Goal: Task Accomplishment & Management: Use online tool/utility

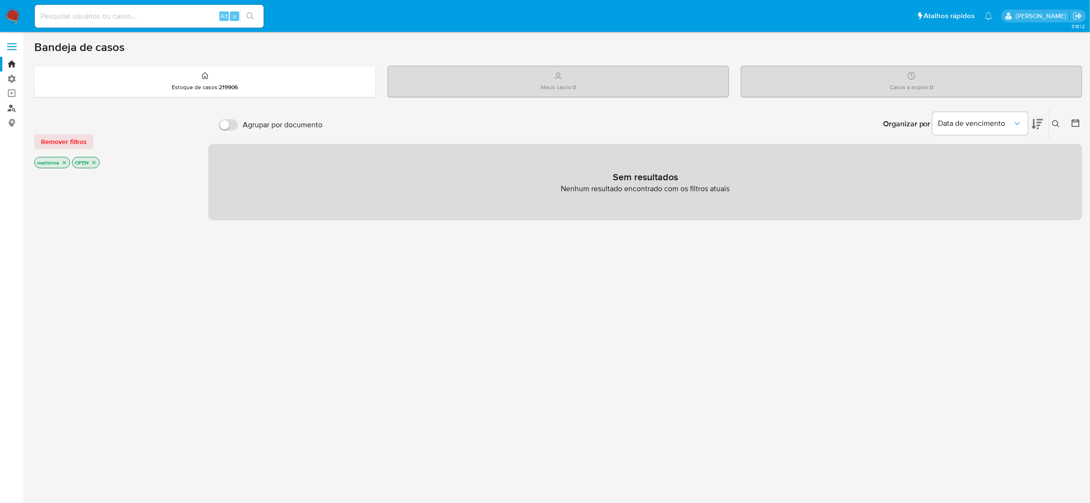
click at [2, 104] on link "Localizador de pessoas" at bounding box center [56, 108] width 113 height 15
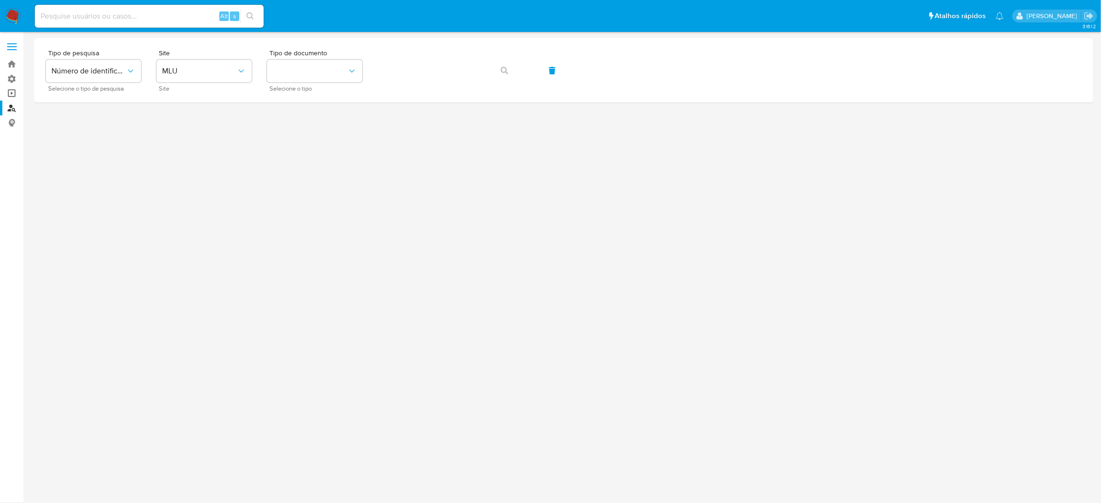
click at [10, 92] on link "Operações em massa" at bounding box center [56, 93] width 113 height 15
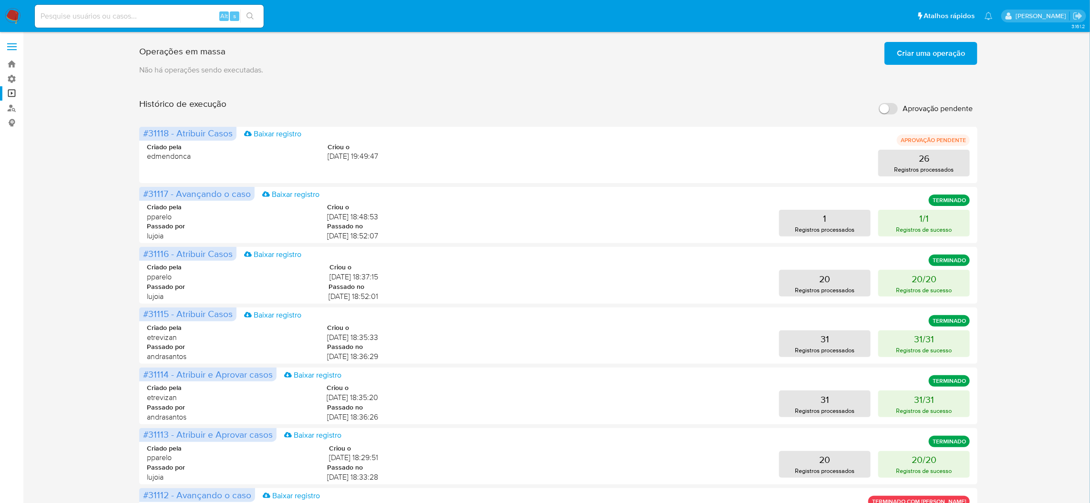
click at [922, 63] on span "Criar uma operação" at bounding box center [931, 53] width 68 height 21
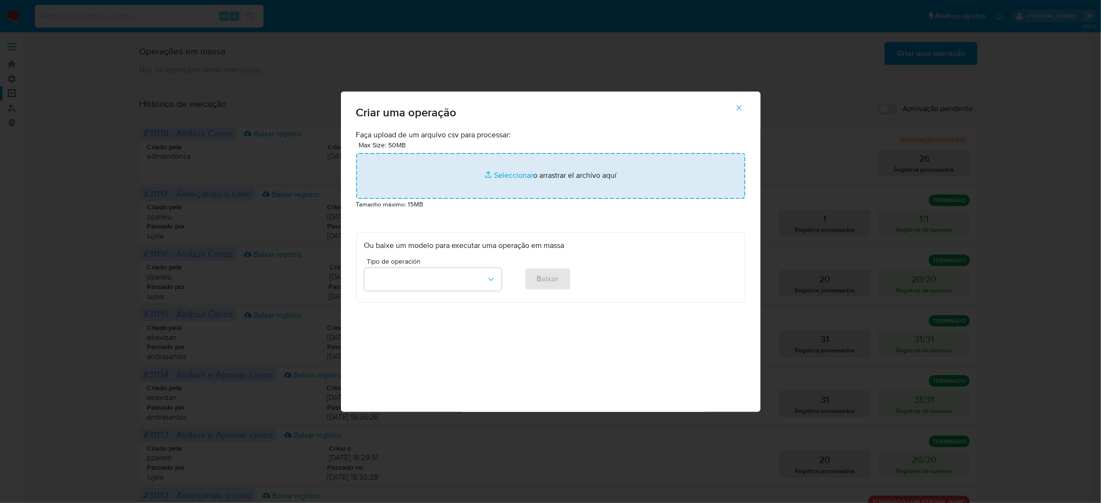
click at [546, 199] on input "file" at bounding box center [550, 176] width 389 height 46
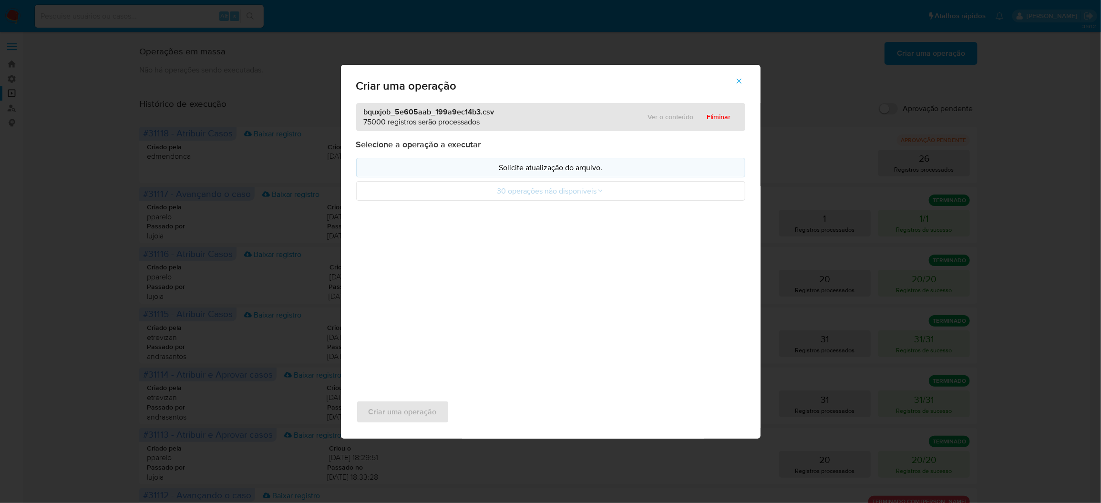
click at [557, 173] on p "Solicite atualização do arquivo." at bounding box center [550, 167] width 373 height 11
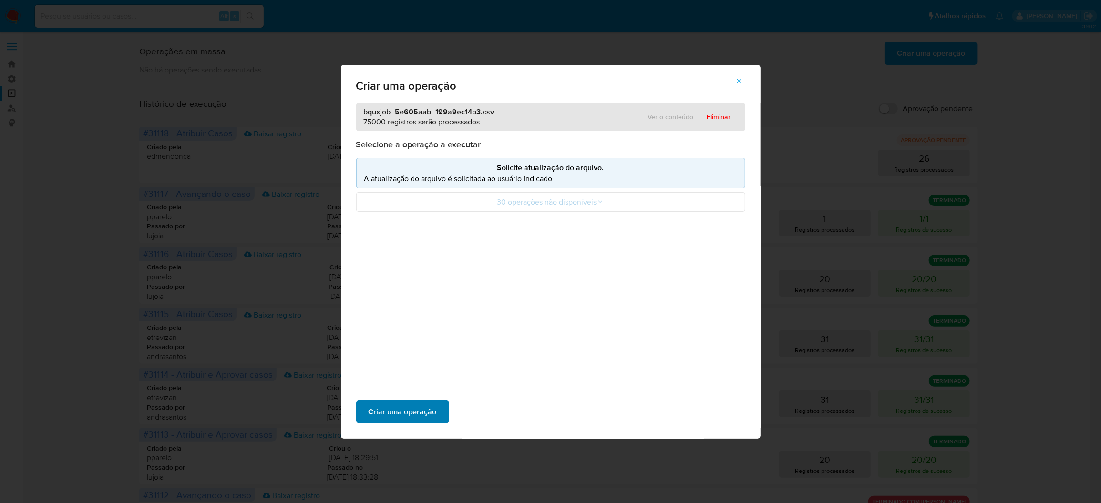
click at [437, 401] on span "Criar uma operação" at bounding box center [403, 411] width 68 height 21
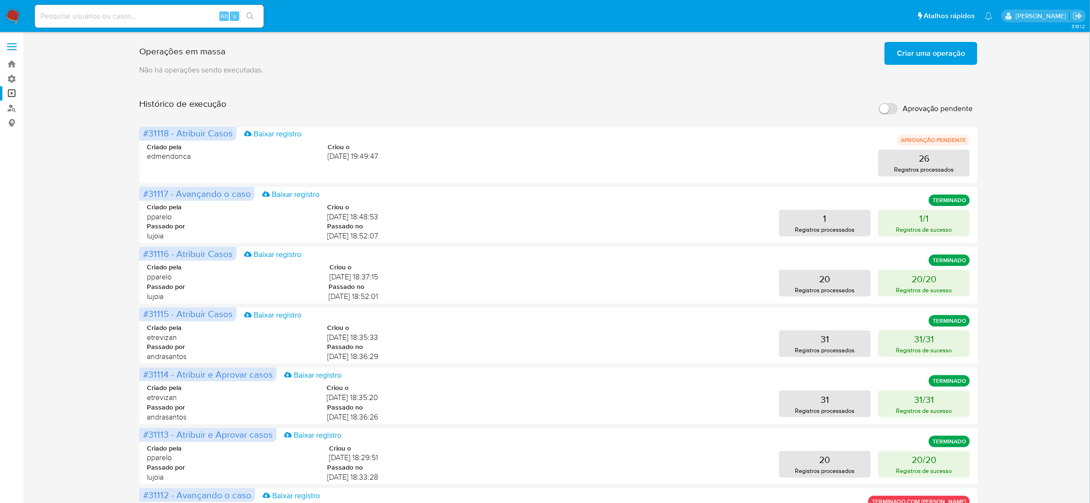
click at [934, 59] on span "Criar uma operação" at bounding box center [931, 53] width 68 height 21
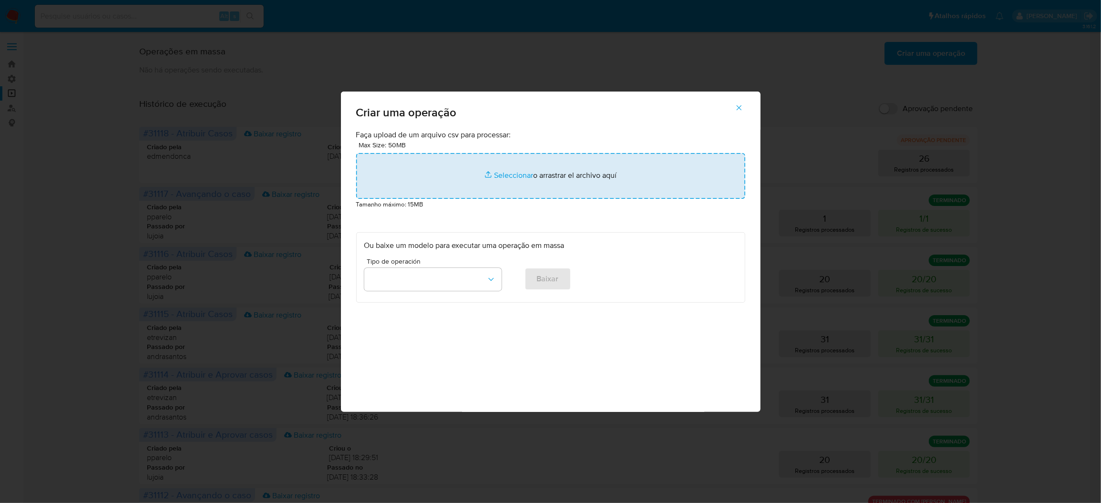
click at [563, 199] on input "file" at bounding box center [550, 176] width 389 height 46
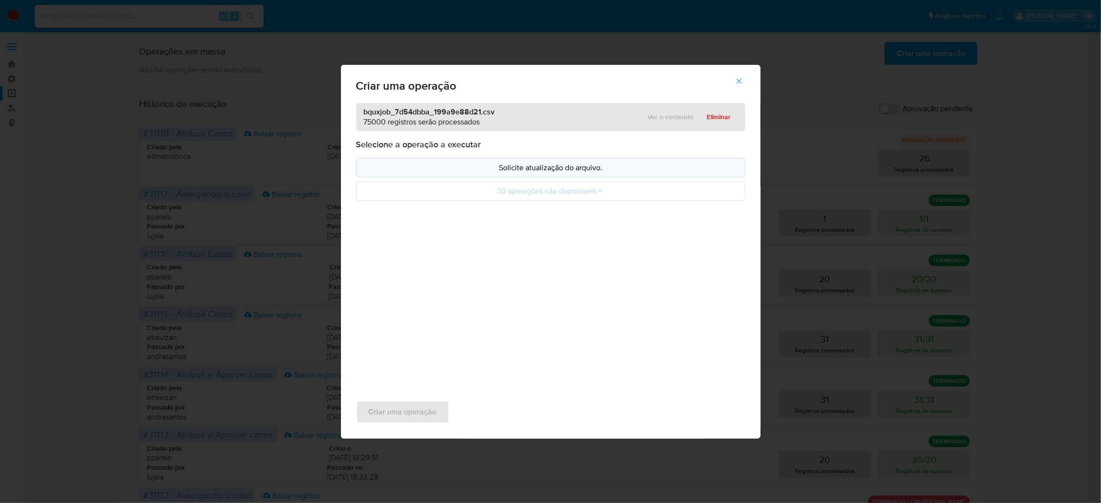
click at [520, 177] on button "Solicite atualização do arquivo." at bounding box center [550, 168] width 389 height 20
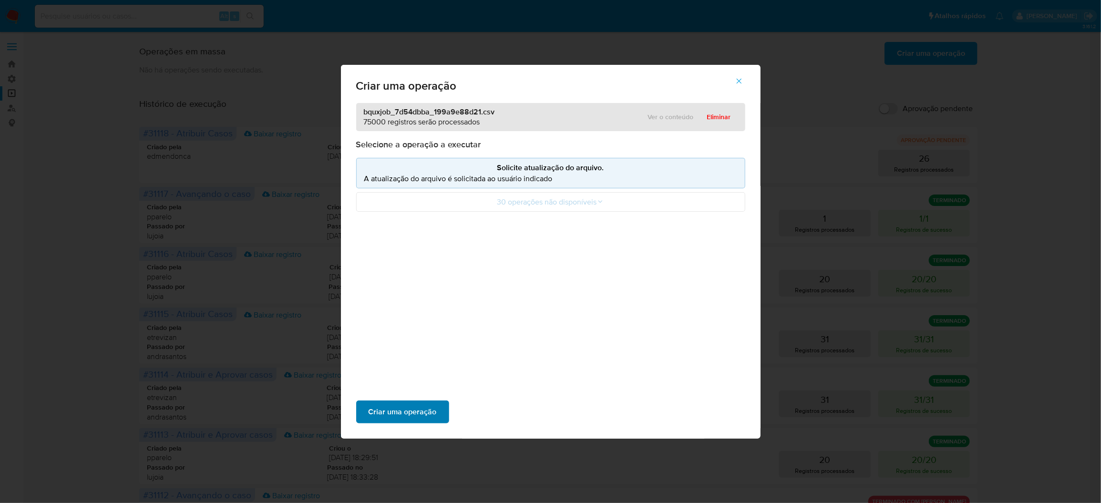
click at [437, 401] on span "Criar uma operação" at bounding box center [403, 411] width 68 height 21
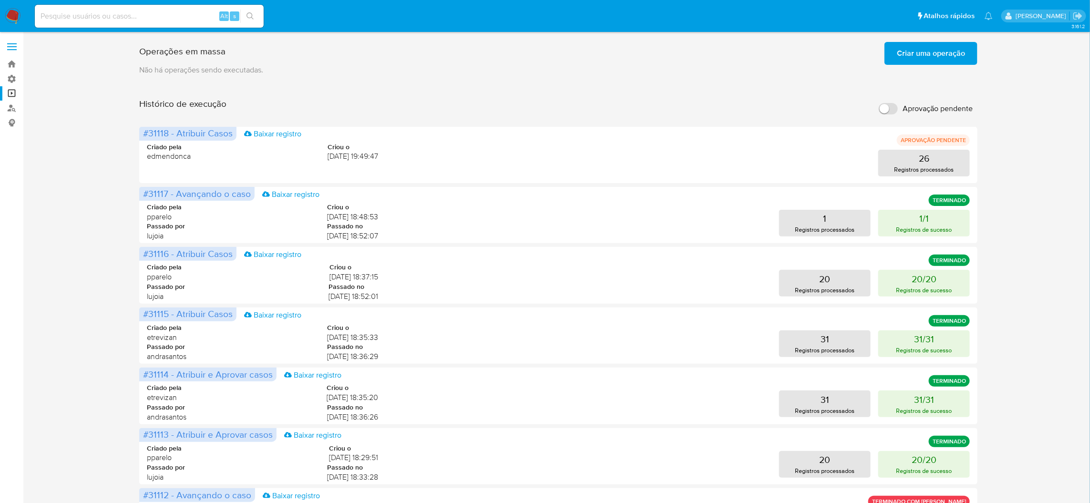
click at [880, 104] on input "Aprovação pendente" at bounding box center [888, 108] width 19 height 11
checkbox input "true"
